Goal: Find specific page/section: Find specific page/section

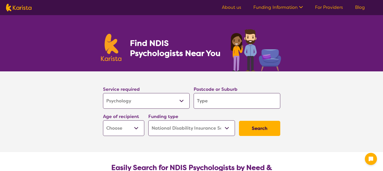
select select "Psychology"
select select "NDIS"
select select "Psychology"
select select "NDIS"
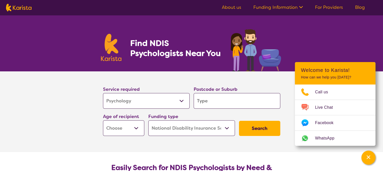
click at [205, 102] on input "search" at bounding box center [237, 101] width 87 height 16
type input "5"
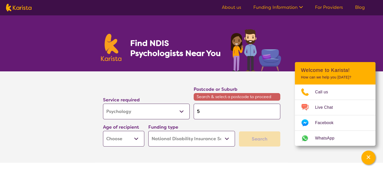
type input "51"
type input "512"
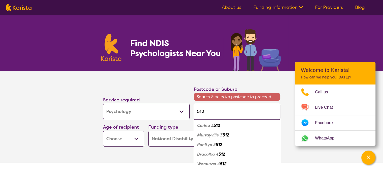
type input "5127"
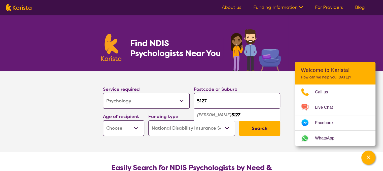
type input "5127"
click at [207, 114] on em "[PERSON_NAME]" at bounding box center [214, 114] width 34 height 5
click at [135, 131] on select "Early Childhood - 0 to 9 Child - 10 to 11 Adolescent - 12 to 17 Adult - 18 to 6…" at bounding box center [123, 128] width 41 height 16
select select "CH"
click at [103, 120] on select "Early Childhood - 0 to 9 Child - 10 to 11 Adolescent - 12 to 17 Adult - 18 to 6…" at bounding box center [123, 128] width 41 height 16
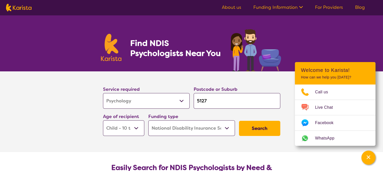
select select "CH"
click at [260, 135] on button "Search" at bounding box center [259, 128] width 41 height 15
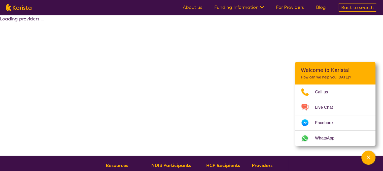
select select "by_score"
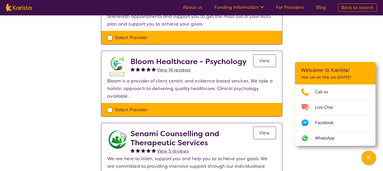
scroll to position [98, 0]
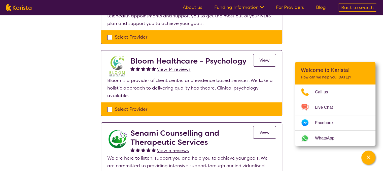
click at [266, 59] on span "View" at bounding box center [264, 60] width 10 height 6
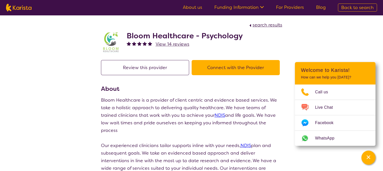
click at [213, 70] on button "Connect with the Provider" at bounding box center [236, 67] width 88 height 15
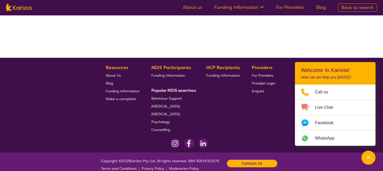
select select "by_score"
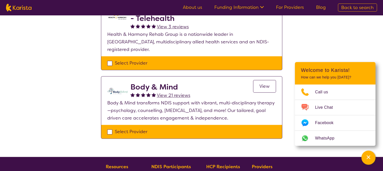
scroll to position [304, 0]
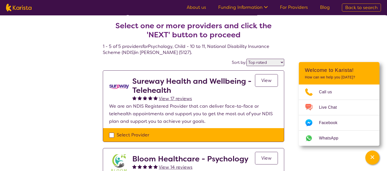
select select "Psychology"
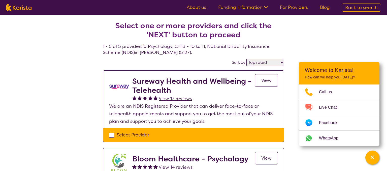
select select "CH"
select select "NDIS"
select select "Psychology"
select select "CH"
select select "NDIS"
